Goal: Navigation & Orientation: Find specific page/section

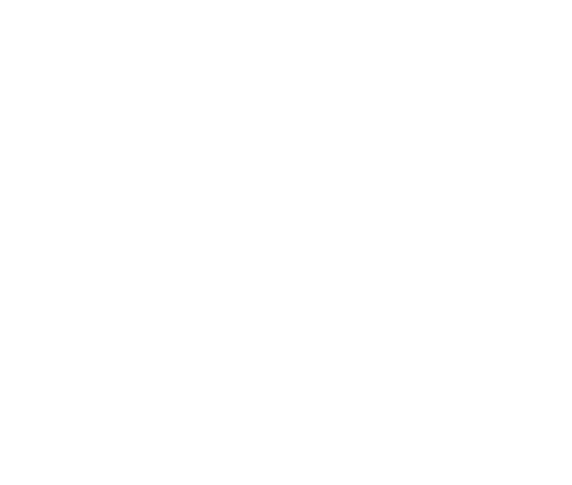
click at [233, 4] on html at bounding box center [286, 2] width 572 height 4
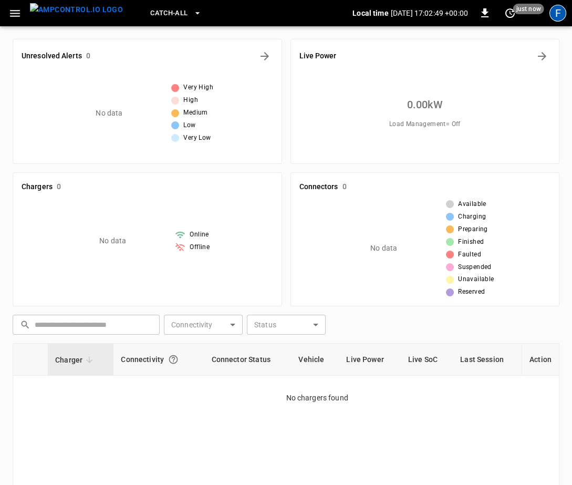
click at [559, 11] on div "F" at bounding box center [557, 13] width 17 height 17
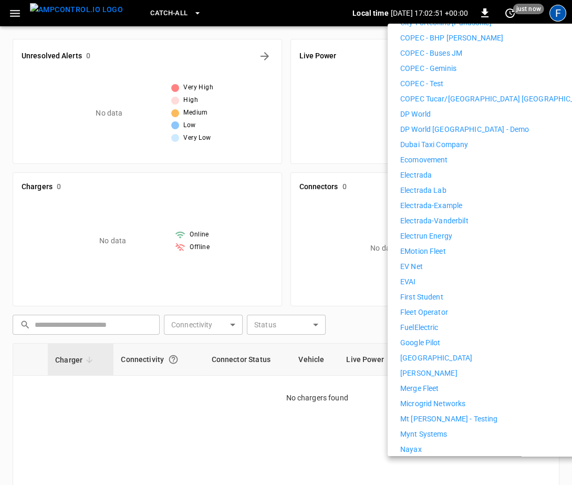
scroll to position [362, 0]
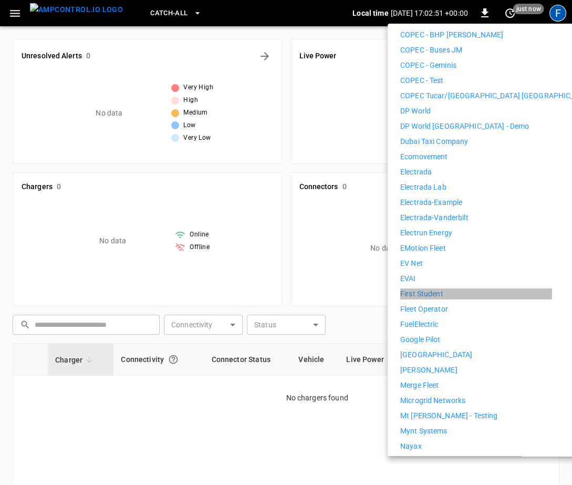
click at [427, 288] on p "First Student" at bounding box center [421, 293] width 43 height 11
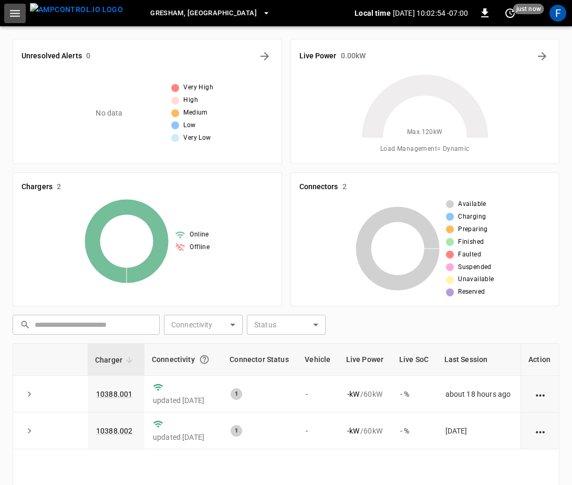
click at [18, 10] on icon "button" at bounding box center [15, 13] width 10 height 7
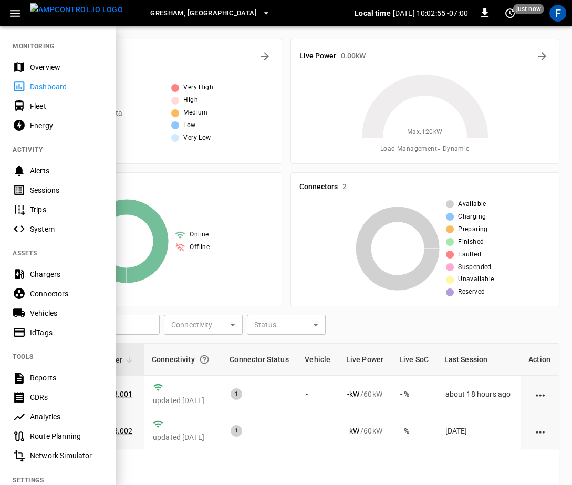
click at [26, 59] on div "Overview" at bounding box center [58, 66] width 116 height 19
